Goal: Information Seeking & Learning: Understand process/instructions

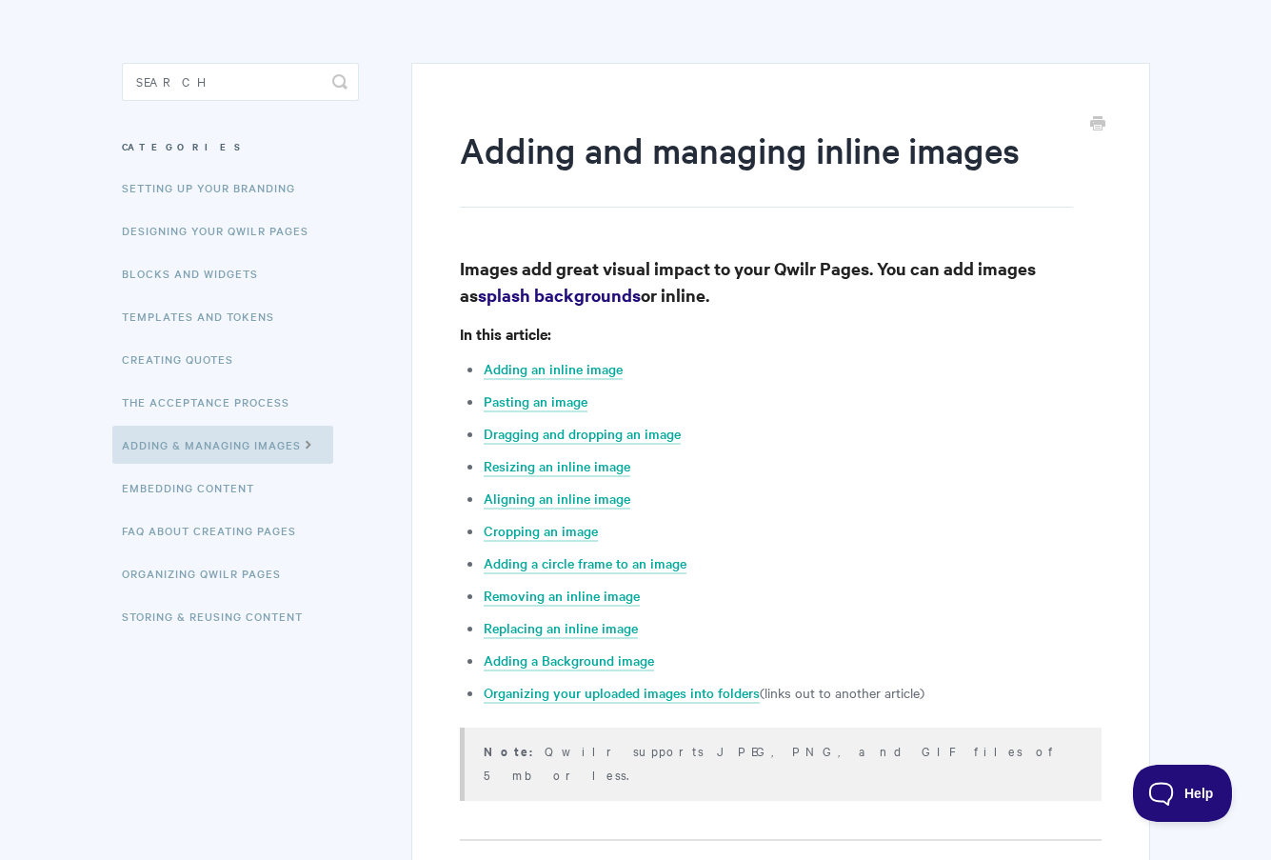
scroll to position [142, 0]
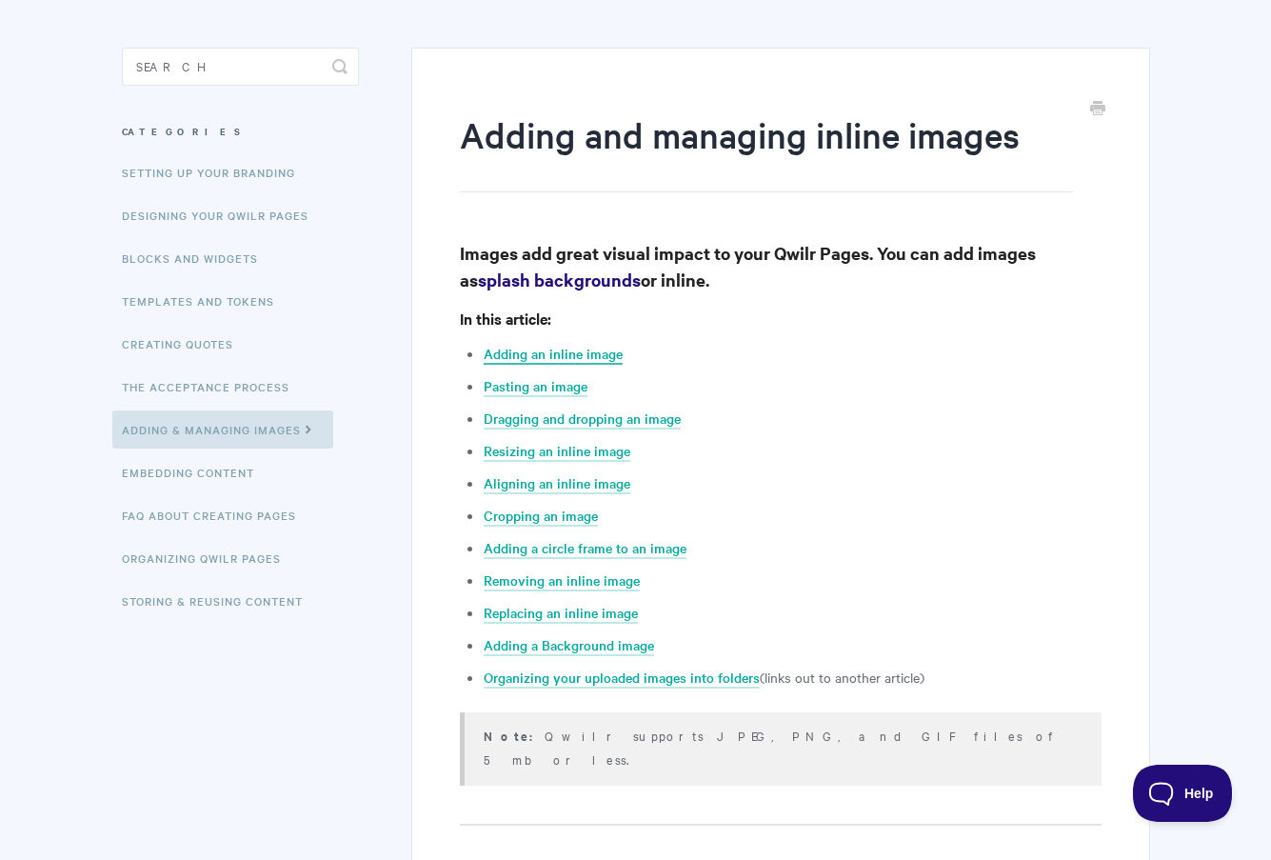
click at [568, 355] on link "Adding an inline image" at bounding box center [553, 354] width 139 height 21
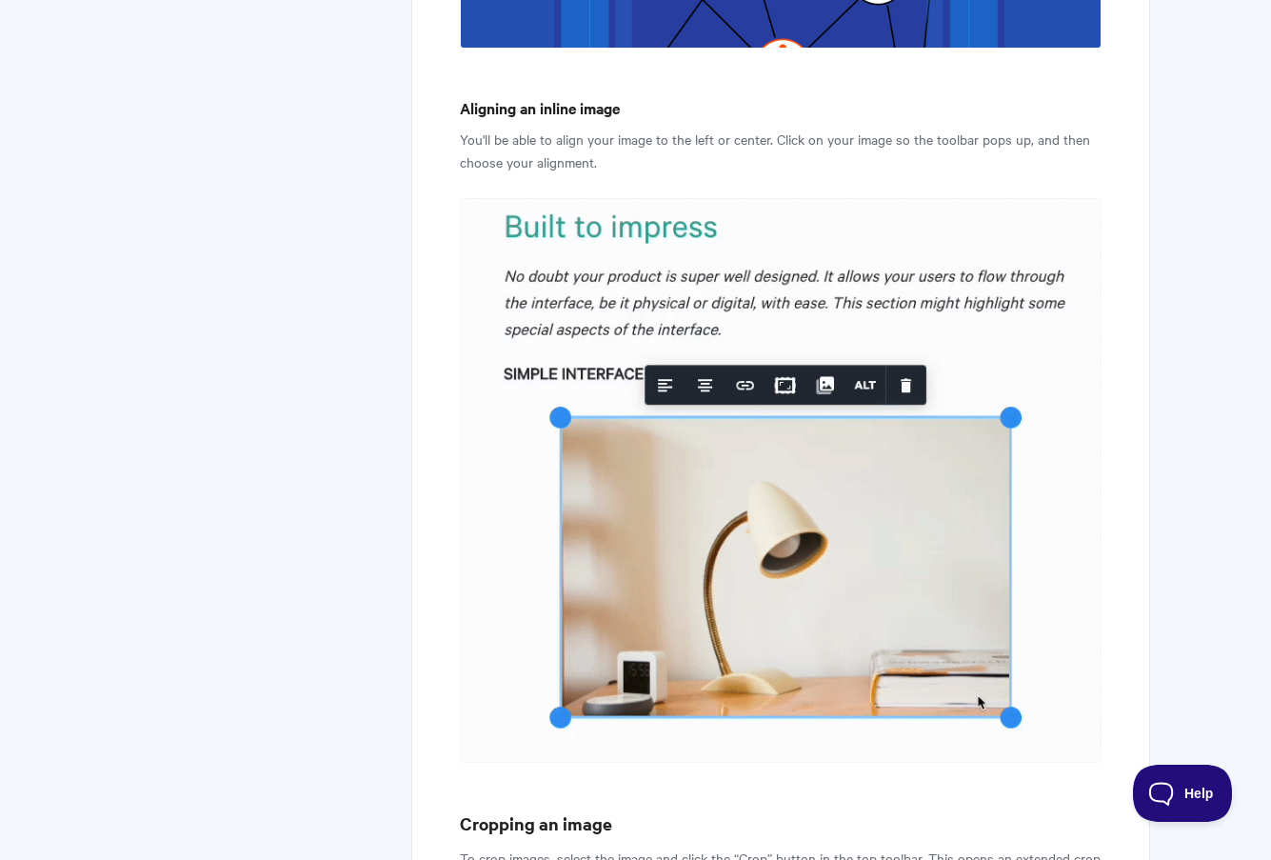
scroll to position [6878, 0]
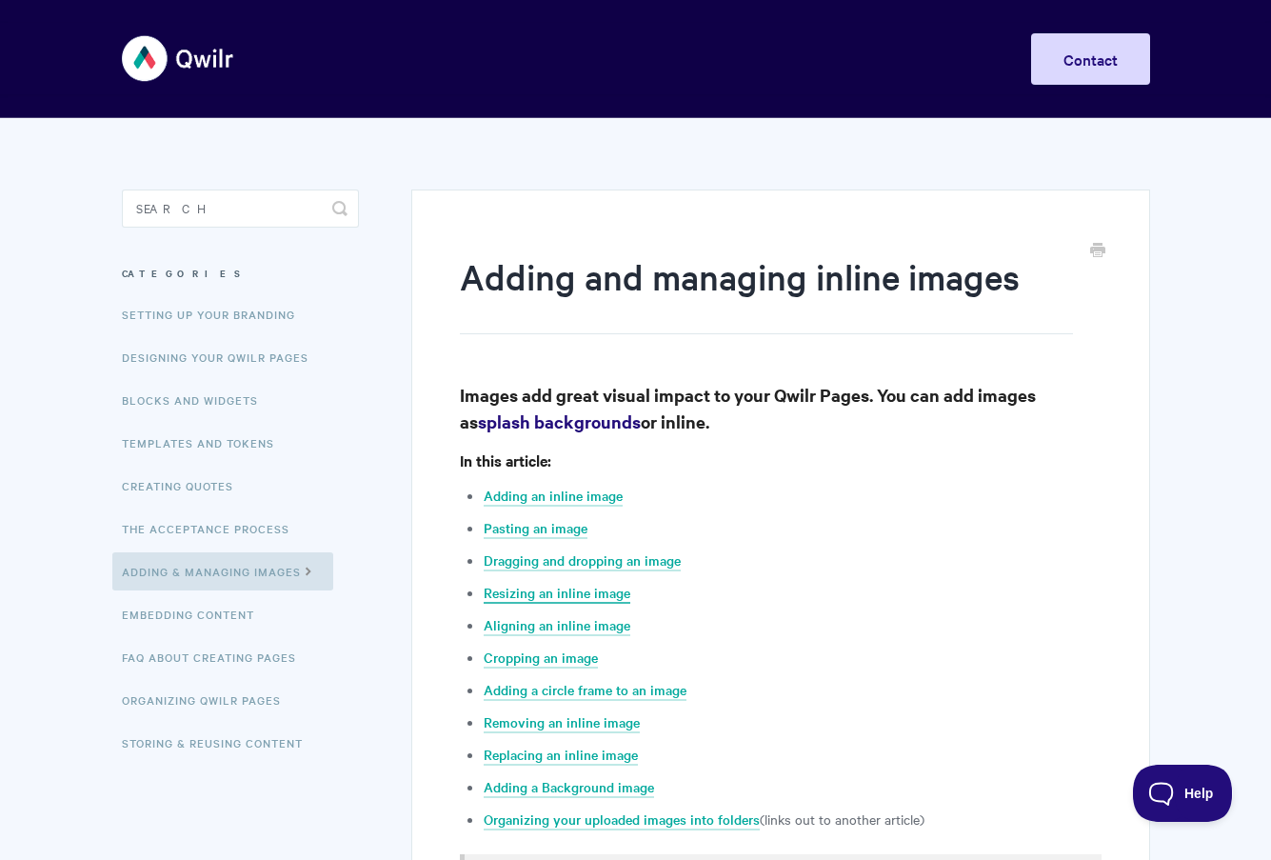
click at [552, 587] on link "Resizing an inline image" at bounding box center [557, 593] width 147 height 21
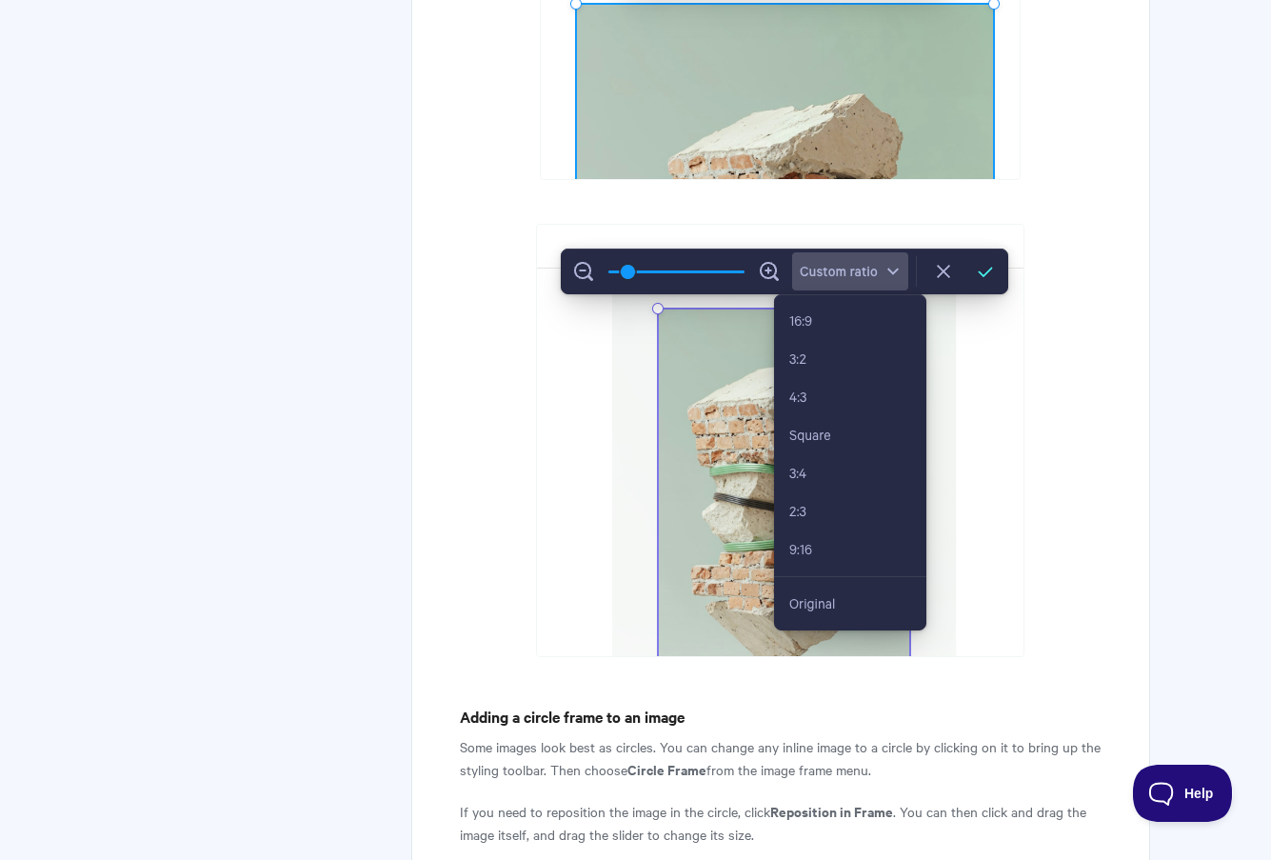
scroll to position [7943, 0]
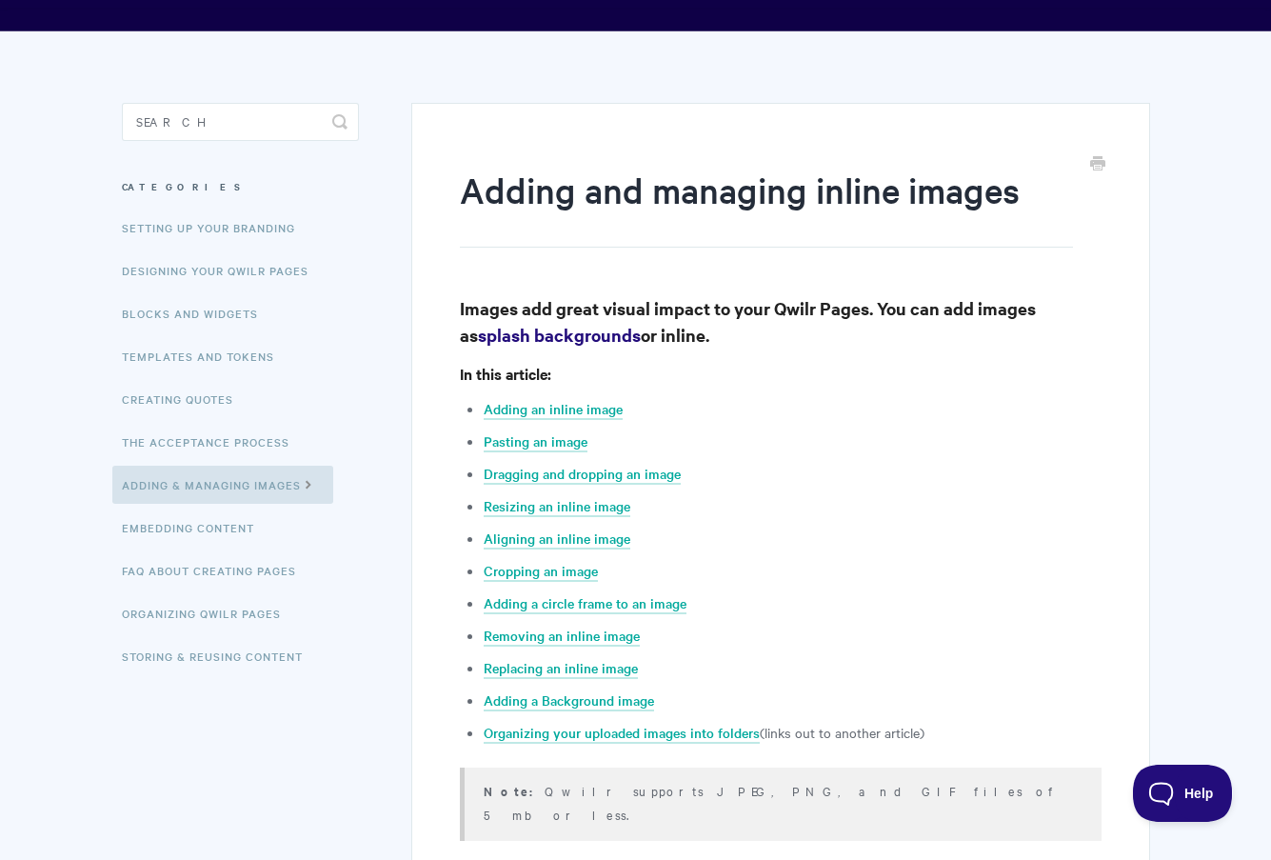
scroll to position [0, 0]
